Goal: Navigation & Orientation: Find specific page/section

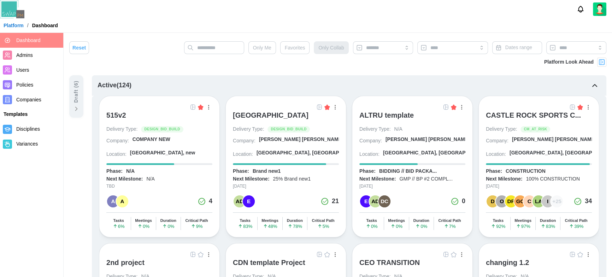
click at [260, 117] on div "[GEOGRAPHIC_DATA]" at bounding box center [271, 115] width 76 height 8
